Goal: Information Seeking & Learning: Learn about a topic

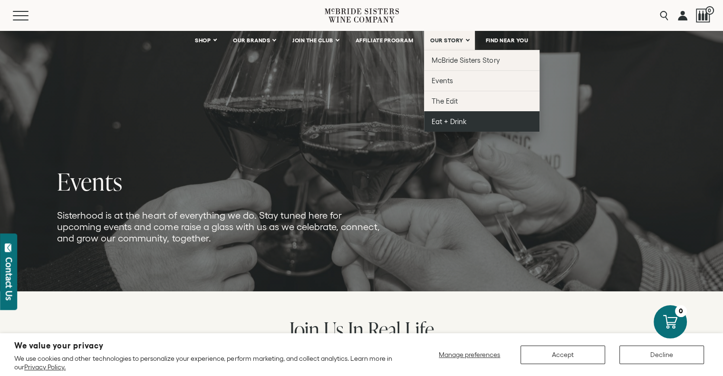
click at [443, 120] on span "Eat + Drink" at bounding box center [449, 121] width 35 height 8
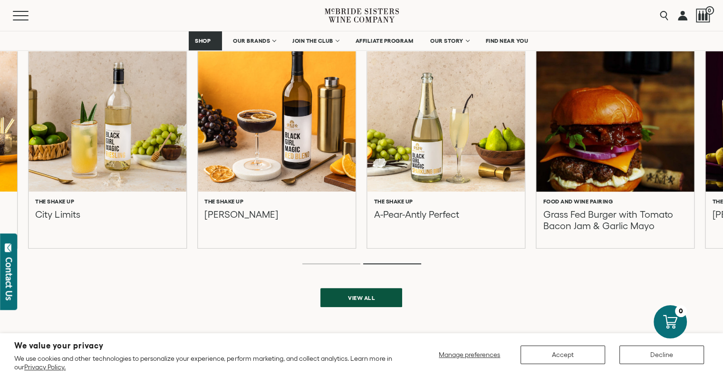
scroll to position [285, 0]
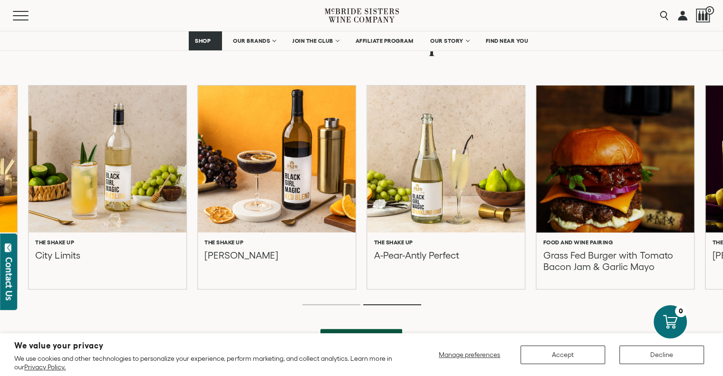
click at [623, 164] on div at bounding box center [616, 159] width 174 height 162
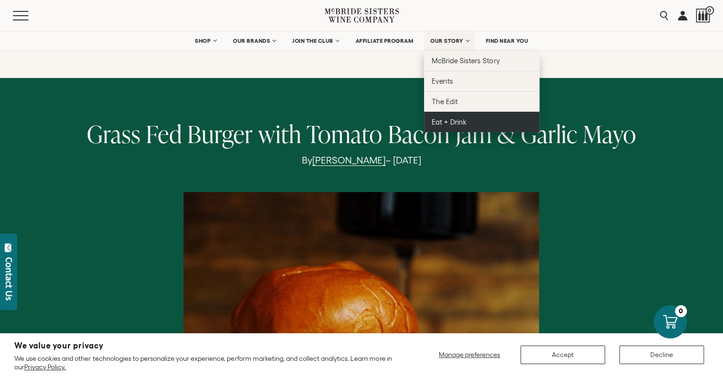
click at [463, 123] on span "Eat + Drink" at bounding box center [449, 122] width 35 height 8
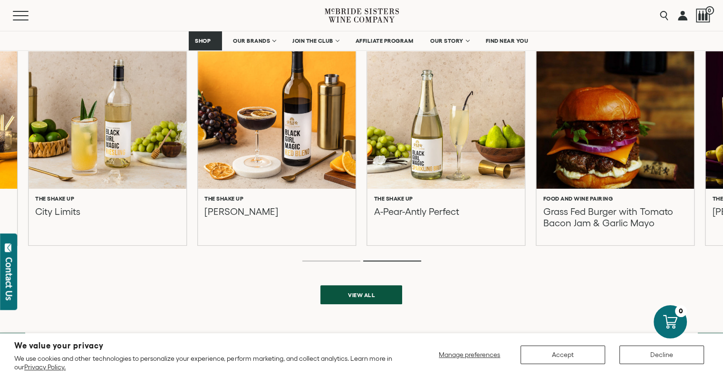
scroll to position [333, 0]
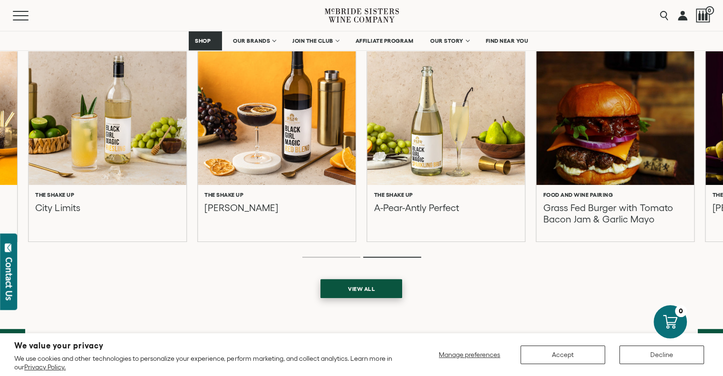
click at [351, 290] on span "View all" at bounding box center [361, 289] width 60 height 19
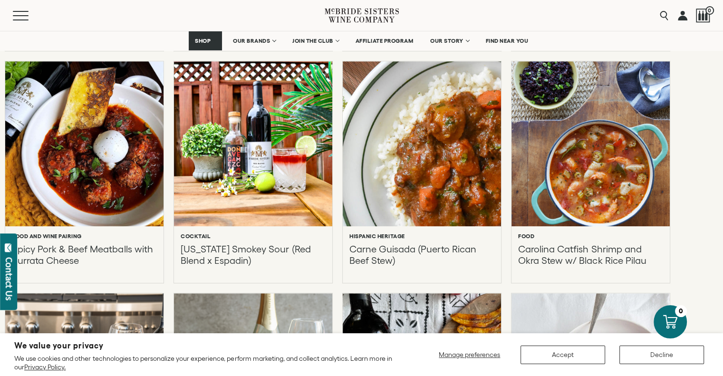
scroll to position [713, 0]
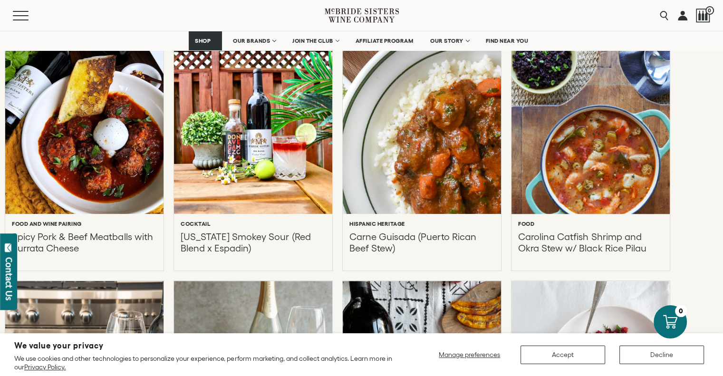
click at [603, 159] on div at bounding box center [591, 131] width 174 height 182
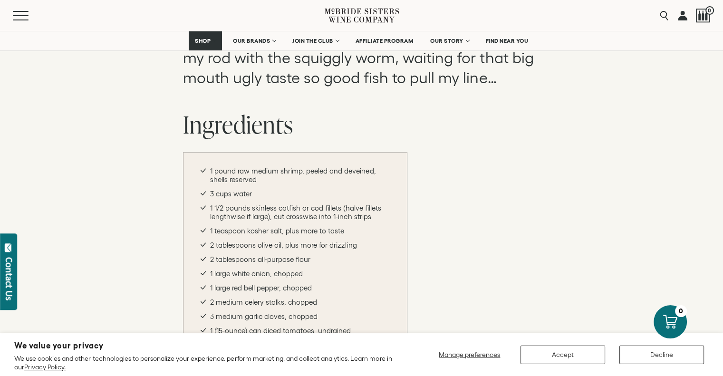
scroll to position [666, 0]
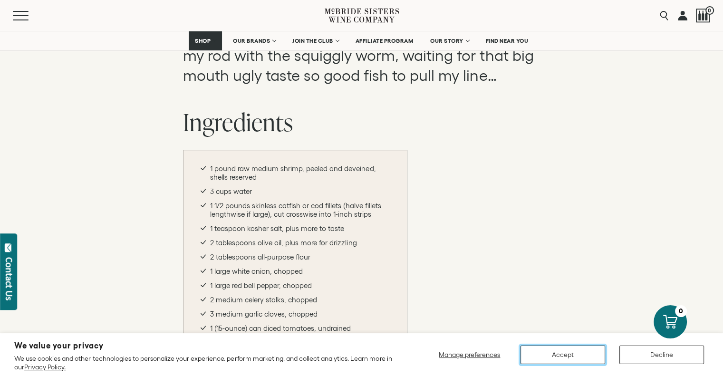
click at [557, 351] on button "Accept" at bounding box center [563, 355] width 85 height 19
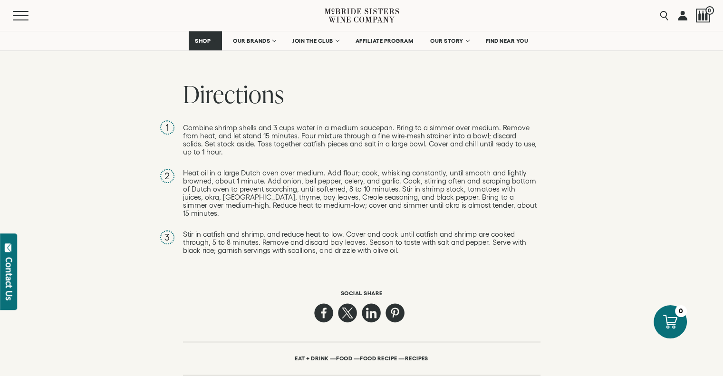
scroll to position [1141, 0]
